Goal: Task Accomplishment & Management: Use online tool/utility

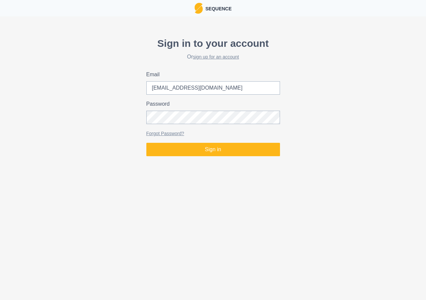
type input "[EMAIL_ADDRESS][DOMAIN_NAME]"
click at [146, 143] on button "Sign in" at bounding box center [213, 149] width 134 height 13
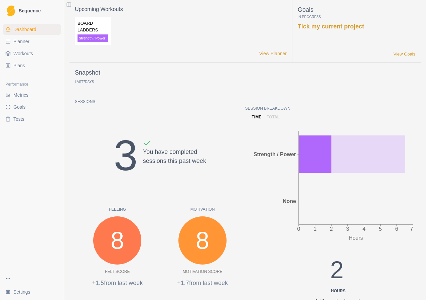
click at [28, 44] on span "Planner" at bounding box center [21, 41] width 16 height 7
select select "month"
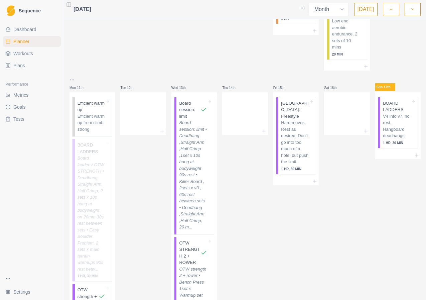
scroll to position [234, 0]
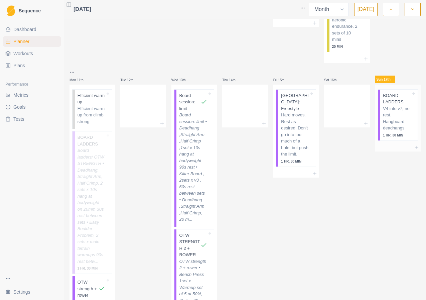
click at [397, 131] on p "V4 into v7, no rest. Hangboard deadhangs" at bounding box center [397, 118] width 28 height 26
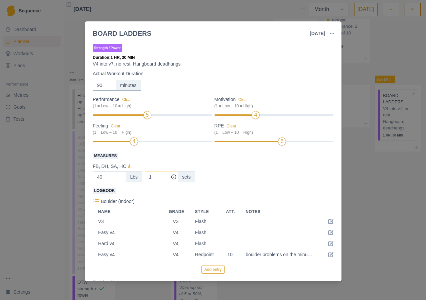
click at [157, 177] on input "1" at bounding box center [161, 176] width 33 height 11
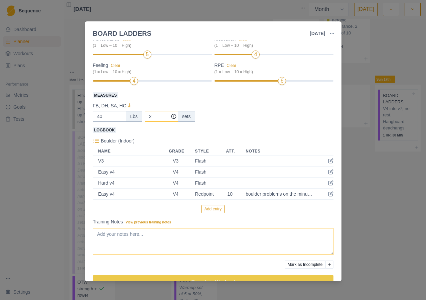
scroll to position [67, 0]
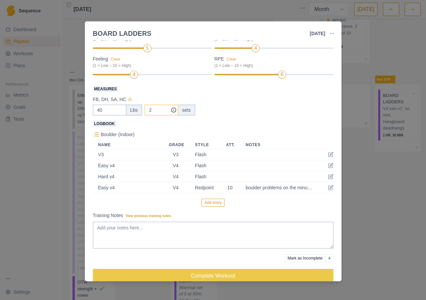
type input "2"
click at [210, 202] on button "Add entry" at bounding box center [212, 202] width 23 height 8
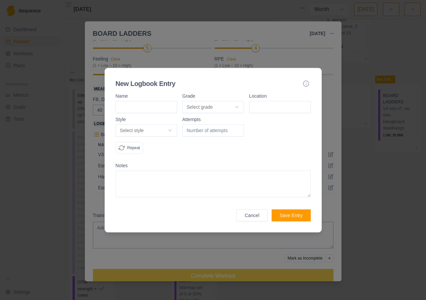
type input "v"
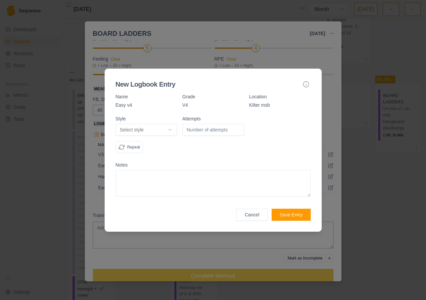
click at [172, 129] on body "Sequence Dashboard Planner Workouts Plans Performance Metrics Goals Tests Setti…" at bounding box center [213, 150] width 426 height 300
select select "redpoint"
click at [191, 131] on input "number" at bounding box center [212, 130] width 61 height 12
type input "5"
click at [152, 198] on form "Name Easy v4 Grade V4 Location Kilter msb Style Redpoint Onsight Flash Redpoint…" at bounding box center [213, 157] width 195 height 126
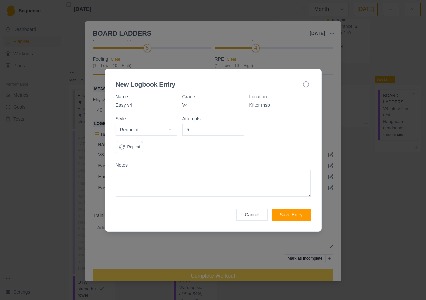
click at [158, 184] on textarea at bounding box center [213, 183] width 195 height 27
drag, startPoint x: 193, startPoint y: 174, endPoint x: 105, endPoint y: 174, distance: 87.9
click at [105, 174] on div "New Logbook Entry Name Easy v4 Grade V4 Location Kilter msb Style Redpoint Onsi…" at bounding box center [213, 149] width 217 height 163
type textarea "part of ladders v4 to v6 work out"
click at [289, 211] on button "Save Entry" at bounding box center [291, 214] width 39 height 12
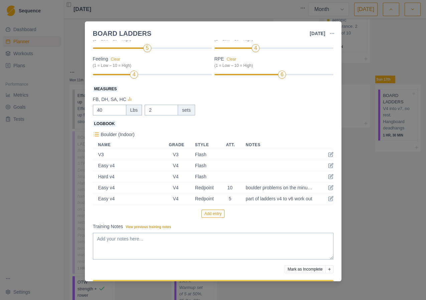
click at [208, 213] on button "Add entry" at bounding box center [212, 213] width 23 height 8
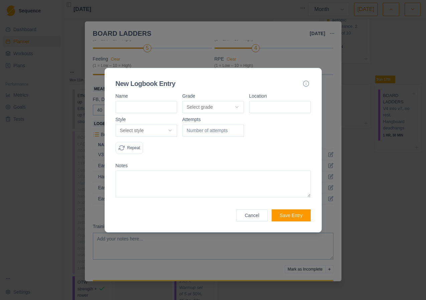
click at [150, 107] on input at bounding box center [146, 107] width 61 height 12
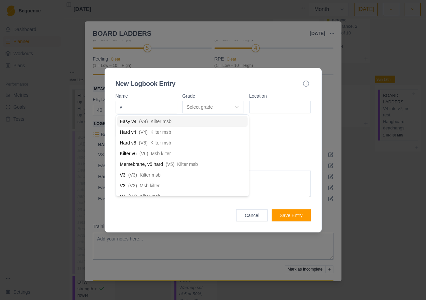
type input "v6"
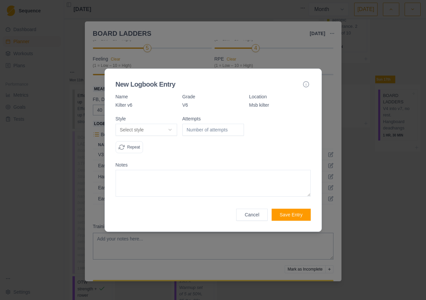
click at [201, 131] on input "number" at bounding box center [212, 130] width 61 height 12
type input "5"
click at [169, 128] on body "Sequence Dashboard Planner Workouts Plans Performance Metrics Goals Tests Setti…" at bounding box center [213, 150] width 426 height 300
select select "attempt"
click at [128, 175] on textarea at bounding box center [213, 183] width 195 height 27
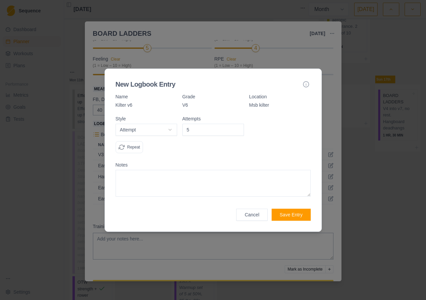
paste textarea "part of ladders v4 to v6 work out"
type textarea "part of ladders v4 to v6 work out"
click at [291, 211] on button "Save Entry" at bounding box center [291, 214] width 39 height 12
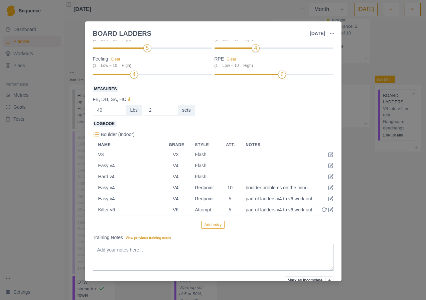
click at [195, 157] on div "Flash" at bounding box center [205, 154] width 20 height 5
click at [328, 153] on div "Strength / Power Duration: 1 HR, 30 MIN V4 into v7, no rest. Hangboard deadhang…" at bounding box center [213, 160] width 257 height 241
click at [330, 155] on icon at bounding box center [331, 153] width 3 height 3
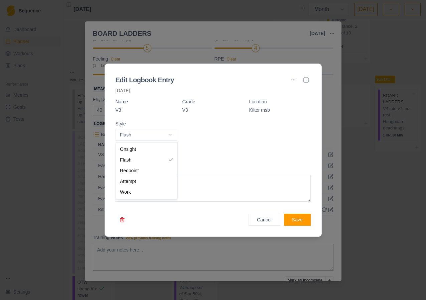
click at [168, 134] on body "Sequence Dashboard Planner Workouts Plans Performance Metrics Goals Tests Setti…" at bounding box center [213, 150] width 426 height 300
select select "redpoint"
click at [220, 135] on input "number" at bounding box center [212, 135] width 61 height 12
type input "2"
click at [294, 220] on button "Save" at bounding box center [297, 220] width 27 height 12
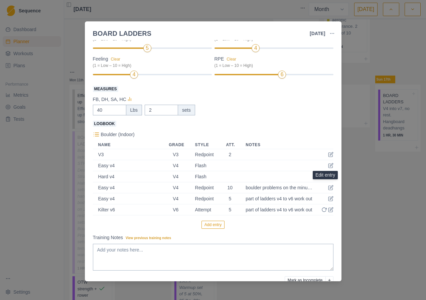
click at [325, 162] on td at bounding box center [326, 165] width 13 height 11
click at [330, 165] on icon at bounding box center [331, 164] width 3 height 3
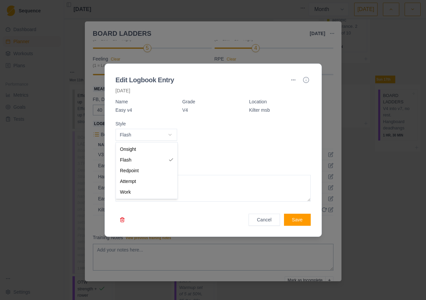
click at [170, 134] on body "Sequence Dashboard Planner Workouts Plans Performance Metrics Goals Tests Setti…" at bounding box center [213, 150] width 426 height 300
select select "redpoint"
click at [170, 136] on body "Sequence Dashboard Planner Workouts Plans Performance Metrics Goals Tests Setti…" at bounding box center [213, 150] width 426 height 300
click at [225, 161] on body "Sequence Dashboard Planner Workouts Plans Performance Metrics Goals Tests Setti…" at bounding box center [213, 150] width 426 height 300
click at [237, 132] on input "1" at bounding box center [212, 135] width 61 height 12
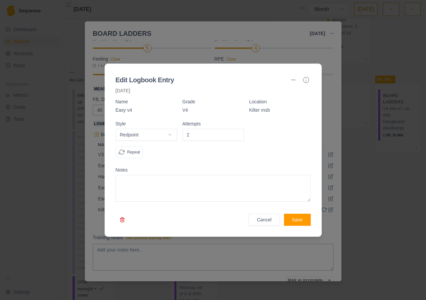
type input "2"
click at [237, 132] on input "2" at bounding box center [212, 135] width 61 height 12
click at [295, 219] on button "Save" at bounding box center [297, 220] width 27 height 12
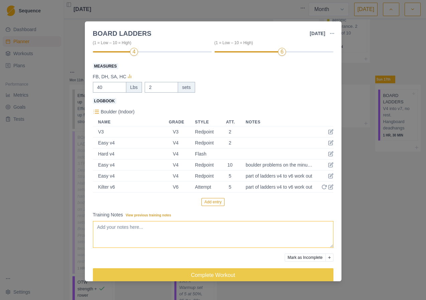
scroll to position [99, 0]
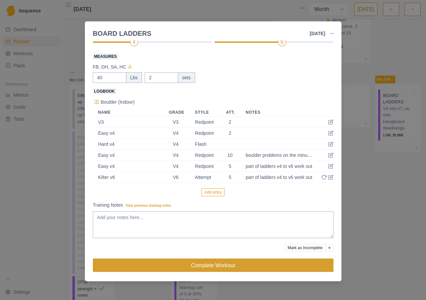
click at [185, 262] on button "Complete Workout" at bounding box center [213, 264] width 241 height 13
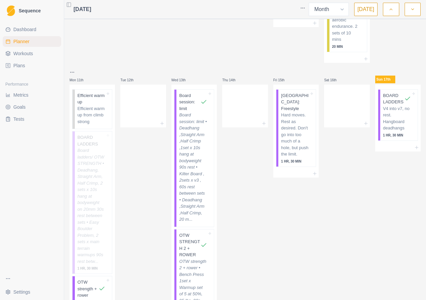
click at [31, 92] on link "Metrics" at bounding box center [32, 95] width 58 height 11
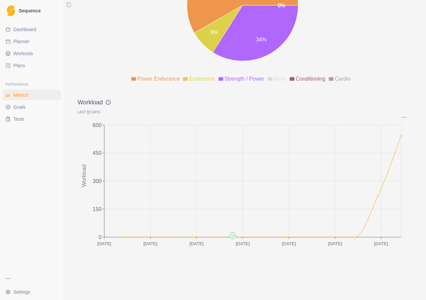
scroll to position [856, 0]
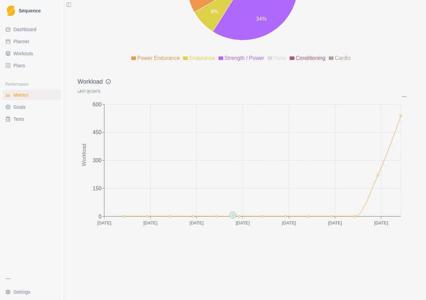
click at [27, 118] on link "Tests" at bounding box center [32, 119] width 58 height 11
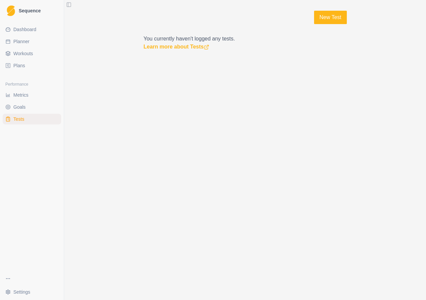
click at [22, 108] on span "Goals" at bounding box center [19, 107] width 12 height 7
